Goal: Task Accomplishment & Management: Use online tool/utility

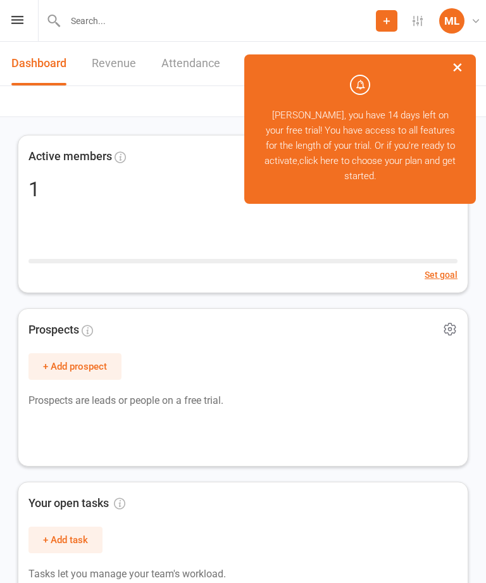
click at [454, 71] on button "×" at bounding box center [457, 66] width 23 height 27
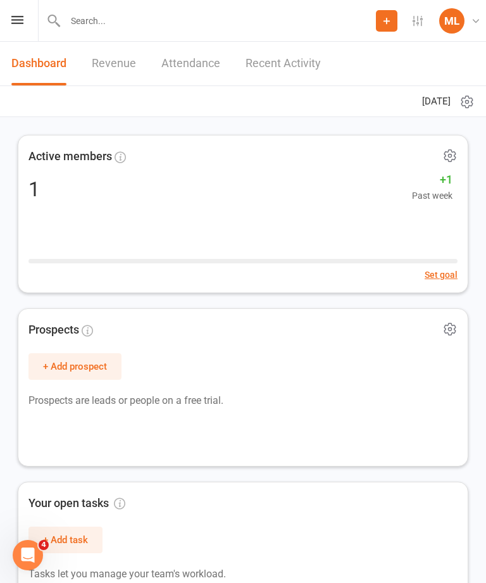
click at [22, 22] on icon at bounding box center [17, 20] width 12 height 8
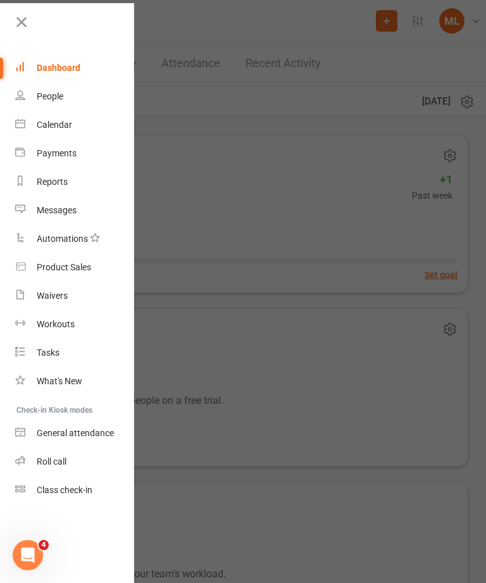
click at [69, 119] on link "Calendar" at bounding box center [75, 125] width 120 height 28
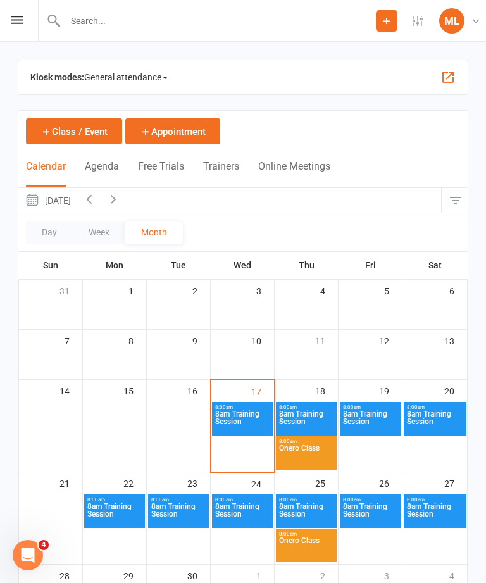
click at [147, 68] on span "General attendance" at bounding box center [126, 77] width 84 height 20
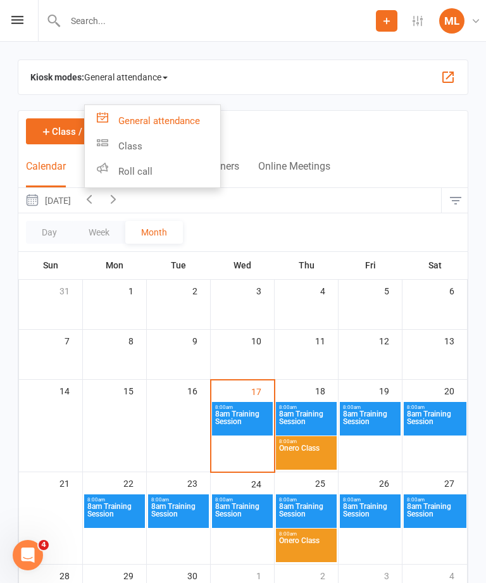
click at [139, 146] on link "Class" at bounding box center [152, 146] width 135 height 25
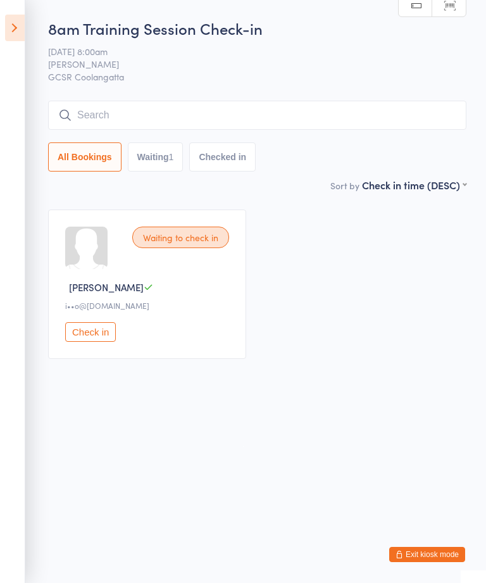
click at [431, 553] on button "Exit kiosk mode" at bounding box center [427, 554] width 76 height 15
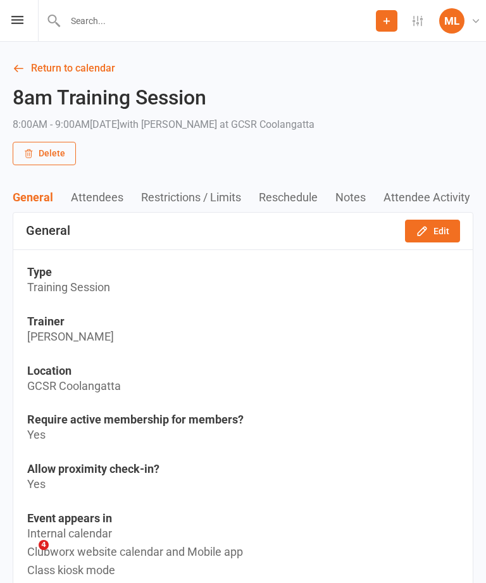
click at [56, 65] on link "Return to calendar" at bounding box center [243, 69] width 461 height 18
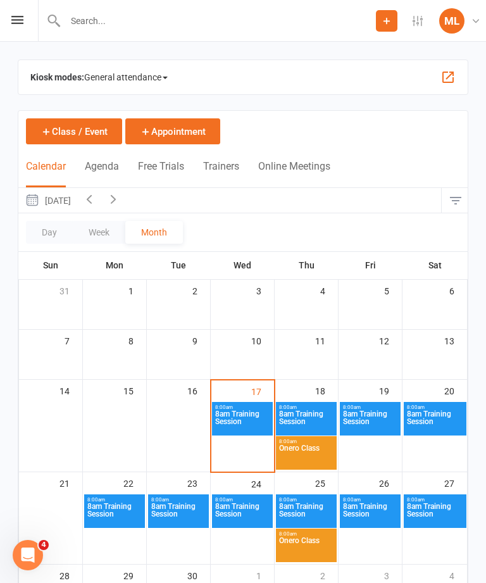
click at [448, 75] on button "button" at bounding box center [448, 77] width 15 height 15
click at [163, 78] on span "General attendance" at bounding box center [126, 77] width 84 height 20
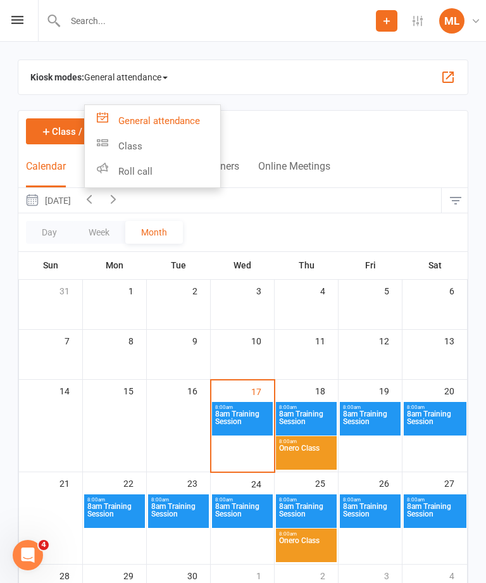
click at [143, 142] on link "Class" at bounding box center [152, 146] width 135 height 25
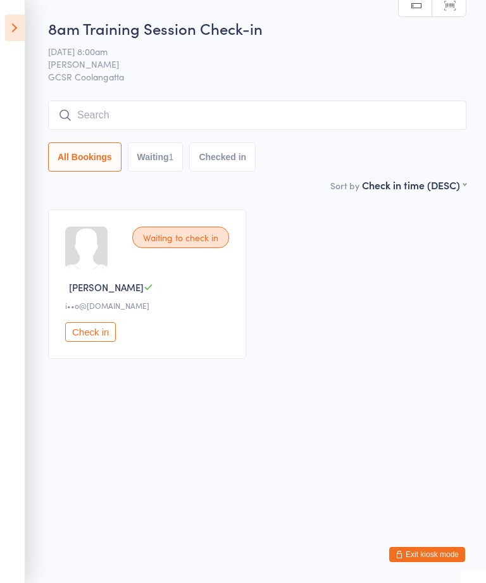
click at [154, 160] on button "Waiting 1" at bounding box center [156, 156] width 56 height 29
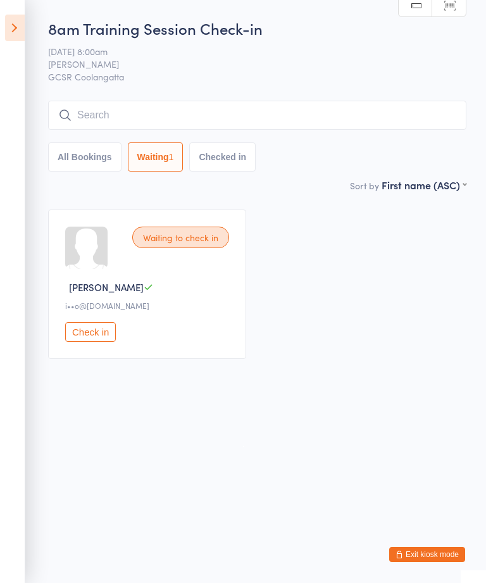
select select "0"
click at [18, 34] on icon at bounding box center [15, 28] width 20 height 27
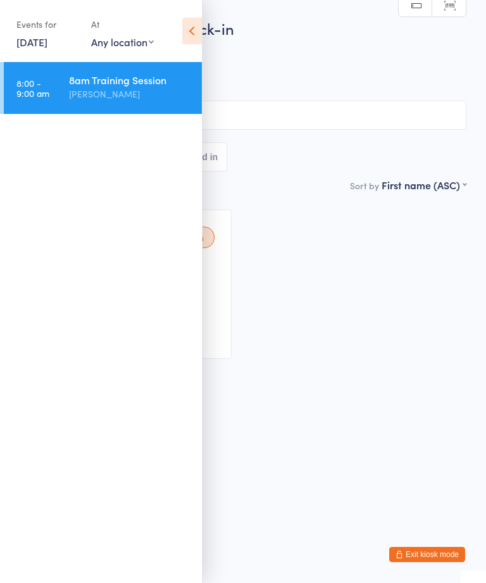
click at [91, 202] on ul "8:00 - 9:00 am 8am Training Session Michelle Lillicrap" at bounding box center [101, 322] width 202 height 521
click at [191, 28] on icon at bounding box center [192, 31] width 20 height 27
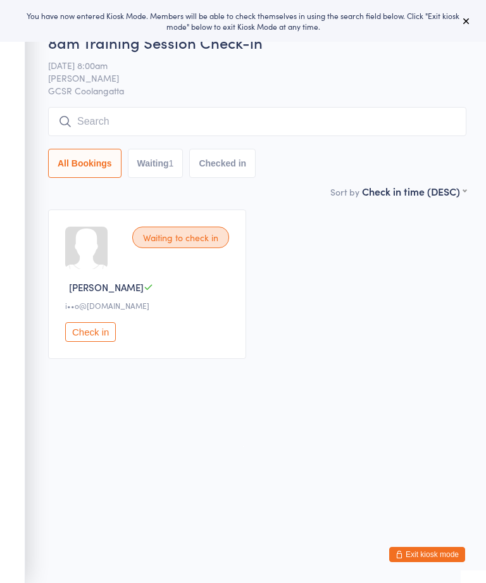
click at [465, 20] on icon at bounding box center [466, 21] width 10 height 10
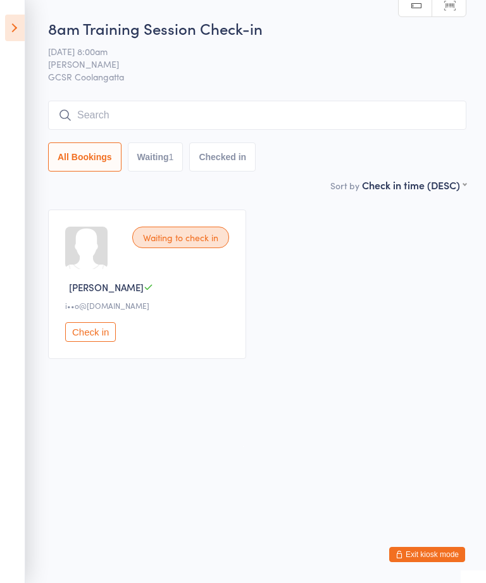
click at [110, 339] on button "Check in" at bounding box center [90, 332] width 51 height 20
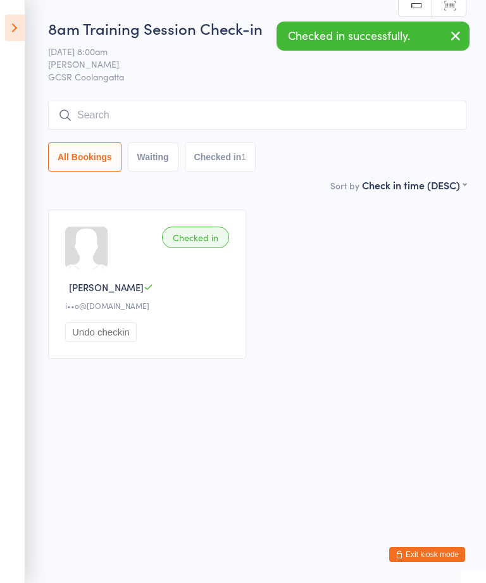
click at [11, 29] on icon at bounding box center [15, 28] width 20 height 27
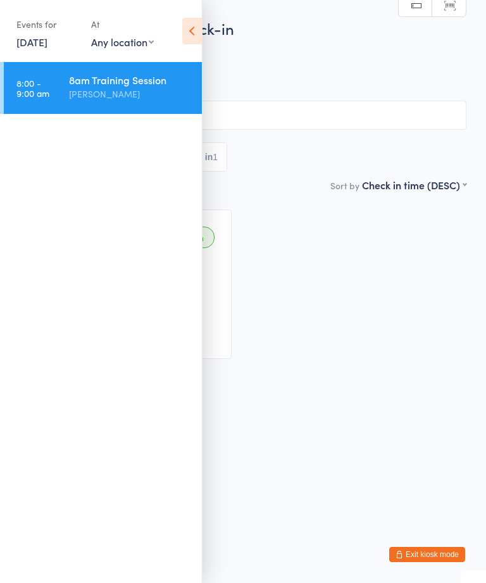
click at [347, 321] on div "Checked in [PERSON_NAME] L i••o@[DOMAIN_NAME] Undo checkin" at bounding box center [243, 284] width 470 height 172
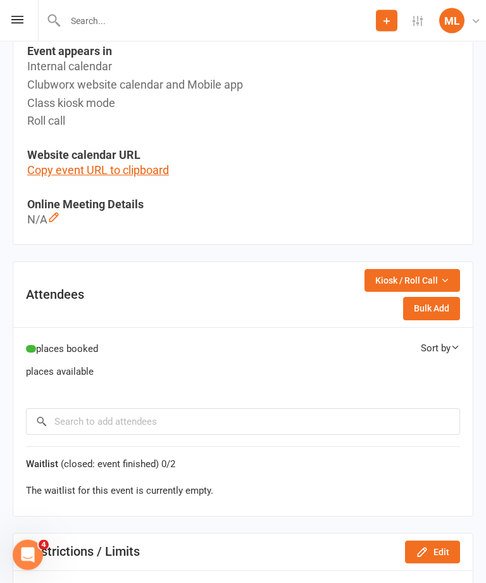
scroll to position [468, 0]
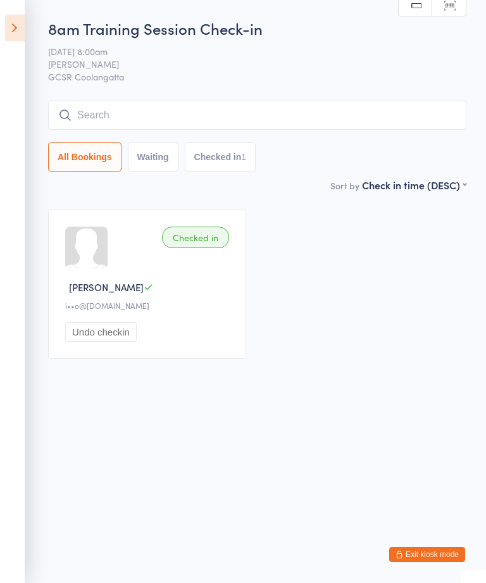
click at [430, 556] on button "Exit kiosk mode" at bounding box center [427, 554] width 76 height 15
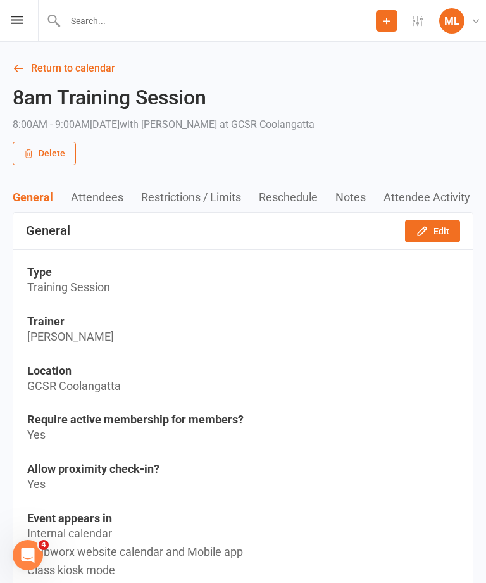
click at [44, 70] on link "Return to calendar" at bounding box center [243, 69] width 461 height 18
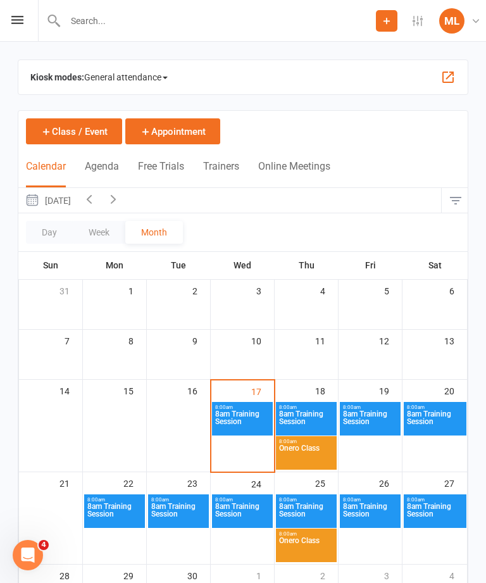
click at [168, 174] on button "Free Trials" at bounding box center [161, 173] width 46 height 27
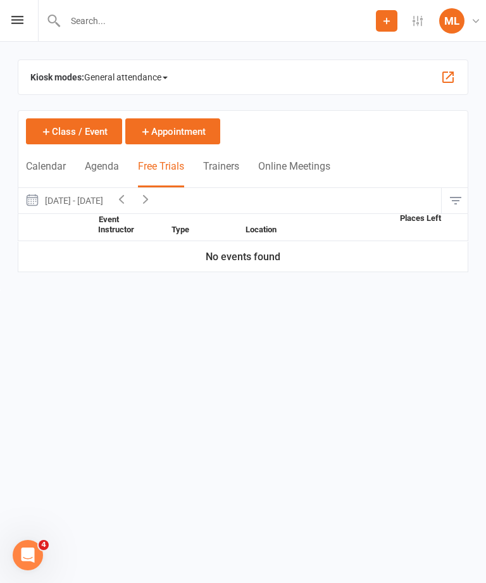
click at [93, 163] on button "Agenda" at bounding box center [102, 173] width 34 height 27
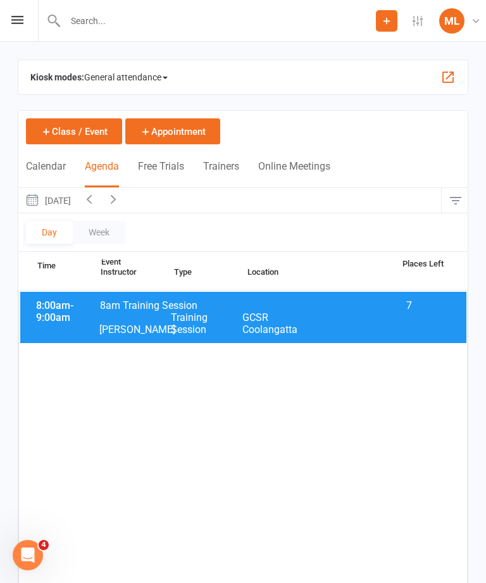
click at [213, 164] on button "Trainers" at bounding box center [221, 173] width 36 height 27
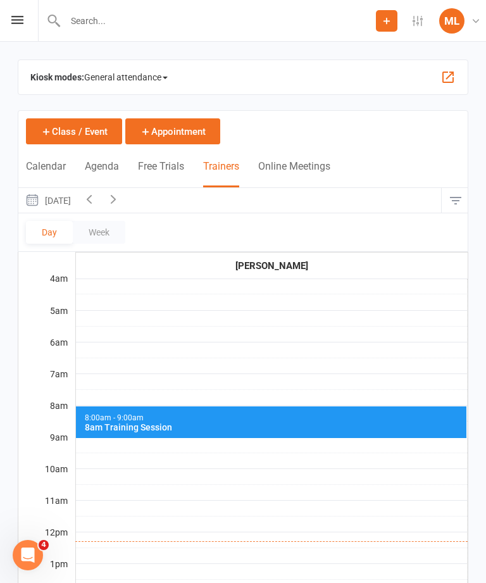
click at [296, 170] on button "Online Meetings" at bounding box center [294, 173] width 72 height 27
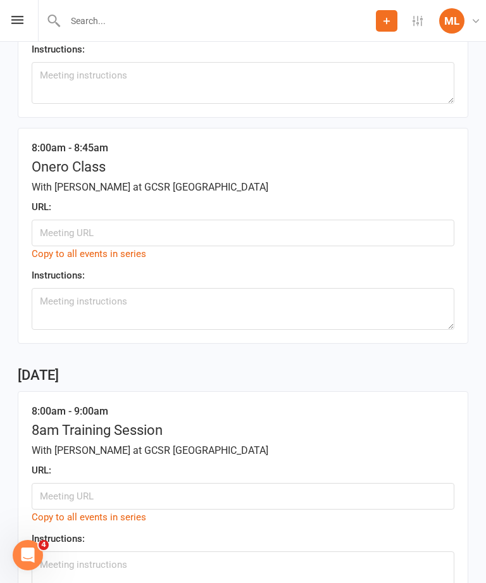
scroll to position [470, 0]
